Goal: Register for event/course

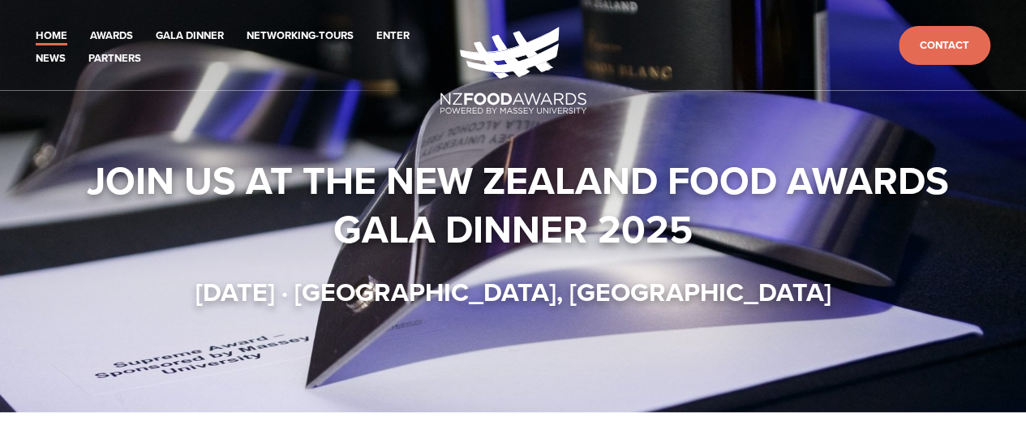
click at [40, 253] on div "Join us at the New Zealand Food Awards Gala Dinner 2025 Thursday 16 October · C…" at bounding box center [512, 232] width 949 height 152
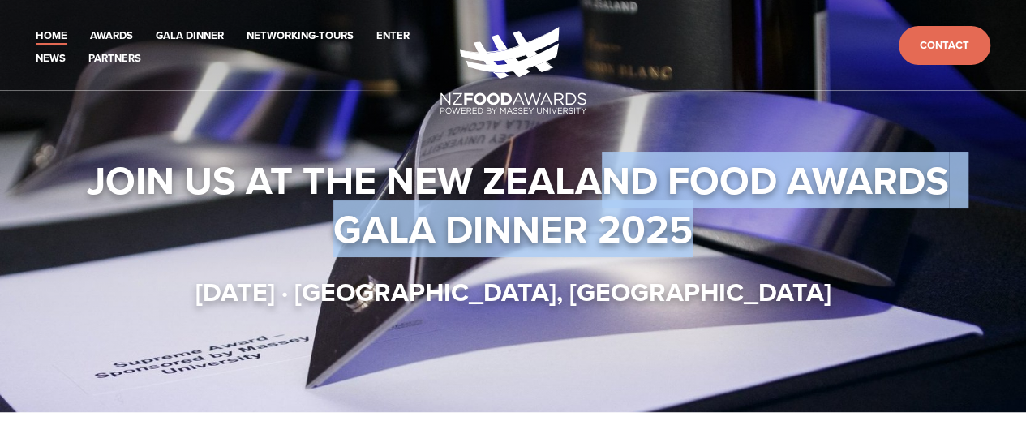
drag, startPoint x: 597, startPoint y: 176, endPoint x: 714, endPoint y: 242, distance: 135.1
click at [714, 245] on h1 "Join us at the New Zealand Food Awards Gala Dinner 2025" at bounding box center [513, 204] width 922 height 97
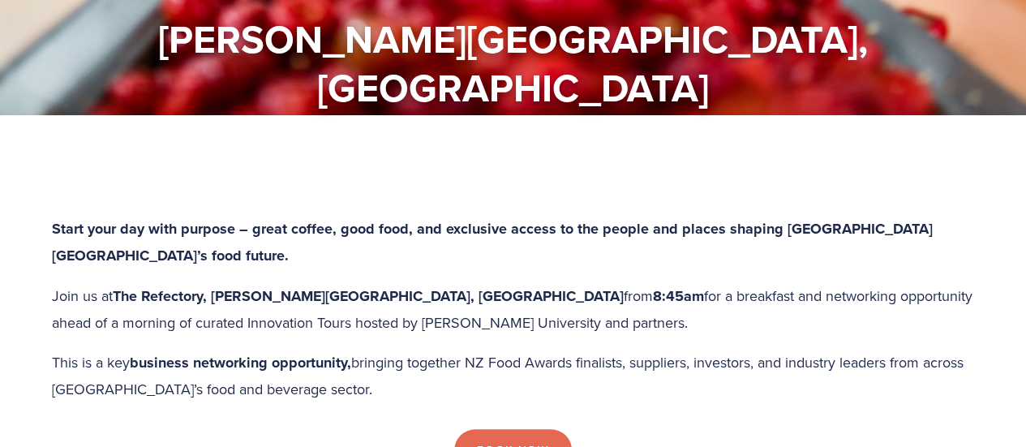
scroll to position [405, 0]
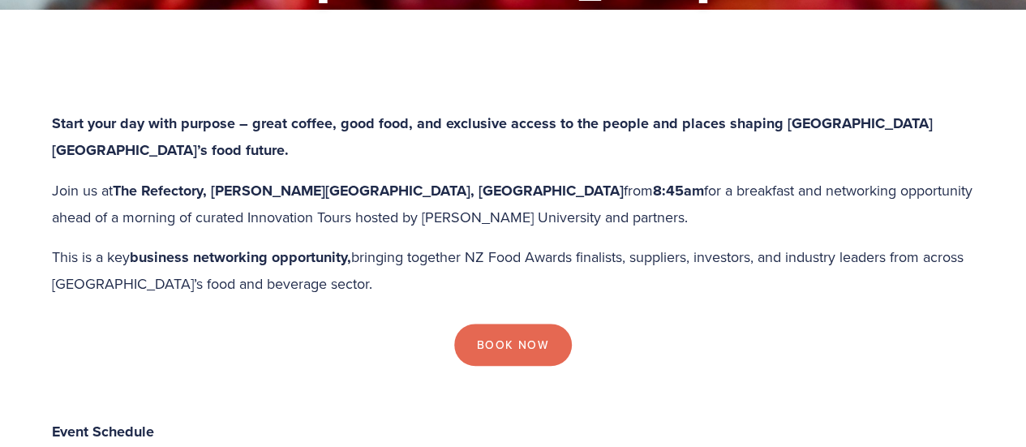
click at [667, 110] on p "Start your day with purpose – great coffee, good food, and exclusive access to …" at bounding box center [513, 136] width 922 height 53
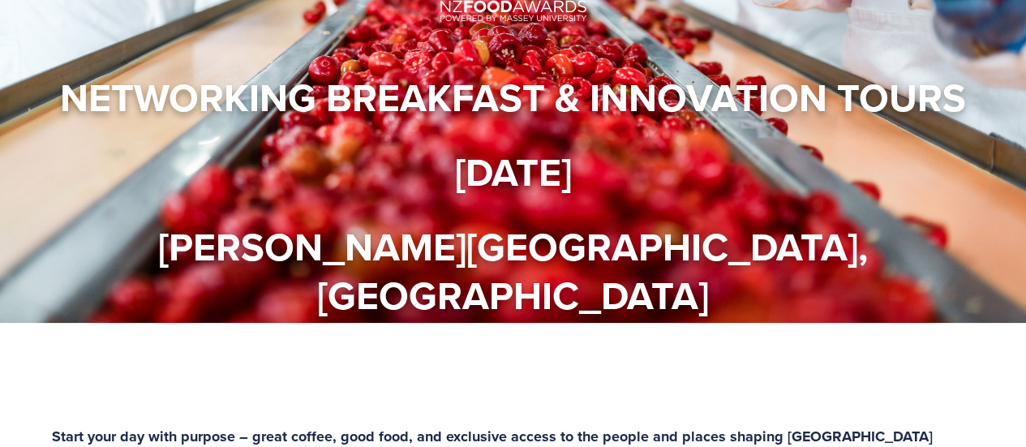
scroll to position [0, 0]
